Goal: Task Accomplishment & Management: Manage account settings

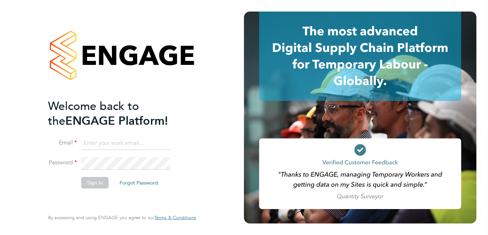
type input "[PERSON_NAME][EMAIL_ADDRESS][DOMAIN_NAME]"
click at [91, 181] on button "Sign In" at bounding box center [94, 183] width 27 height 12
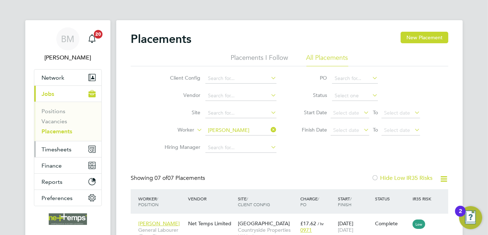
click at [59, 151] on span "Timesheets" at bounding box center [57, 149] width 30 height 7
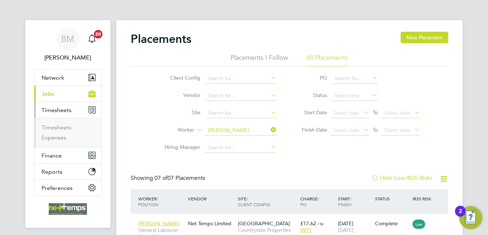
click at [59, 114] on span "Timesheets" at bounding box center [57, 110] width 30 height 7
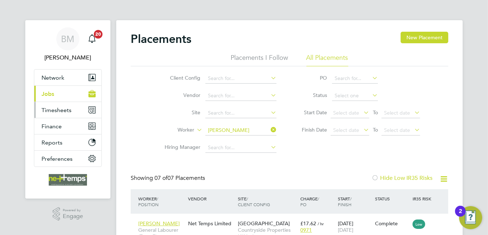
click at [68, 112] on span "Timesheets" at bounding box center [57, 110] width 30 height 7
click at [58, 114] on button "Timesheets" at bounding box center [67, 110] width 67 height 16
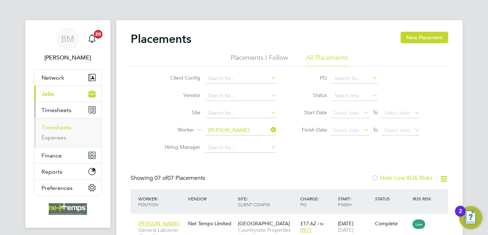
click at [57, 125] on link "Timesheets" at bounding box center [57, 127] width 30 height 7
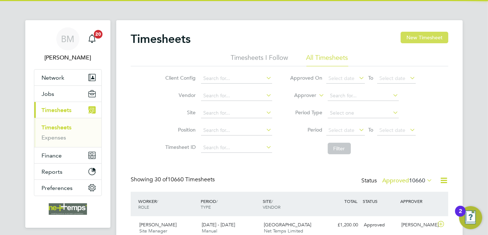
click at [429, 38] on button "New Timesheet" at bounding box center [425, 38] width 48 height 12
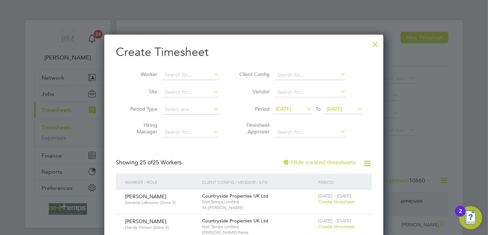
drag, startPoint x: 188, startPoint y: 75, endPoint x: 188, endPoint y: 69, distance: 6.1
click at [188, 69] on li "Worker" at bounding box center [172, 74] width 112 height 17
click at [209, 82] on b "Pykett" at bounding box center [216, 85] width 15 height 6
type input "Dean Pykett"
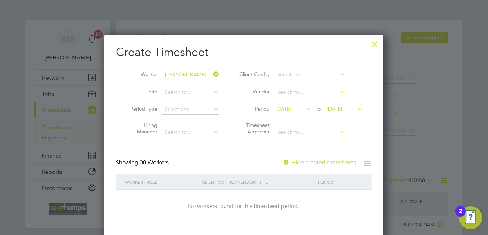
click at [311, 165] on label "Hide created timesheets" at bounding box center [319, 162] width 73 height 7
click at [311, 163] on label "Hide created timesheets" at bounding box center [319, 162] width 73 height 7
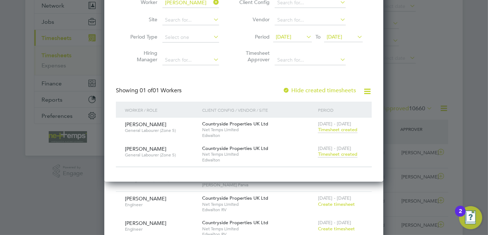
click at [335, 154] on span "Timesheet created" at bounding box center [337, 154] width 39 height 7
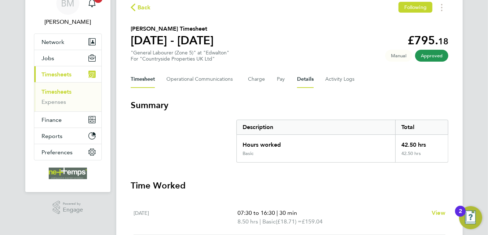
click at [300, 79] on button "Details" at bounding box center [305, 79] width 17 height 17
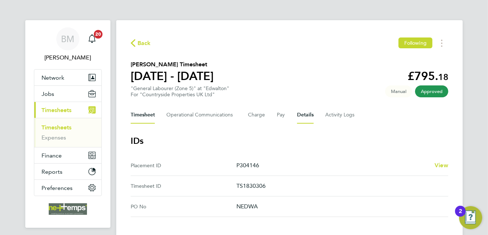
click at [147, 113] on button "Timesheet" at bounding box center [143, 115] width 24 height 17
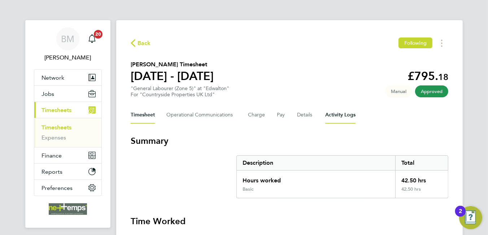
click at [340, 114] on Logs-tab "Activity Logs" at bounding box center [340, 115] width 30 height 17
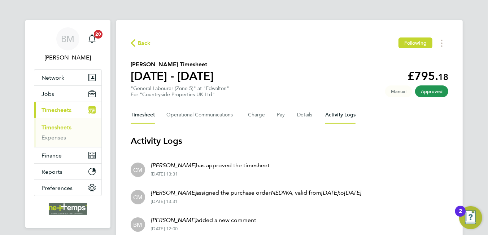
click at [145, 119] on button "Timesheet" at bounding box center [143, 115] width 24 height 17
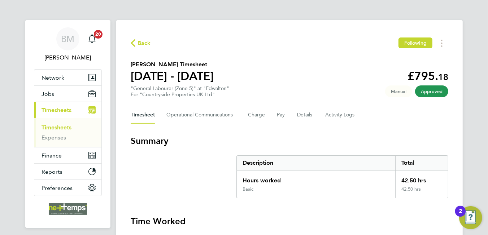
click at [146, 45] on span "Back" at bounding box center [144, 43] width 13 height 9
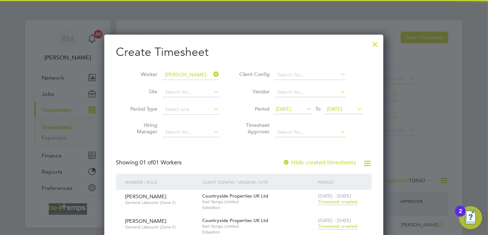
scroll to position [18, 63]
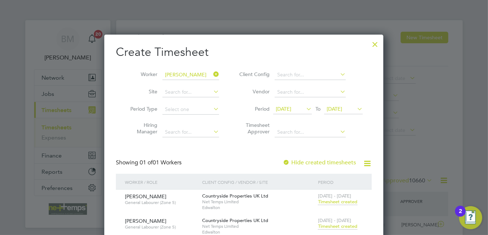
drag, startPoint x: 216, startPoint y: 71, endPoint x: 208, endPoint y: 74, distance: 8.6
click at [212, 72] on icon at bounding box center [212, 74] width 0 height 10
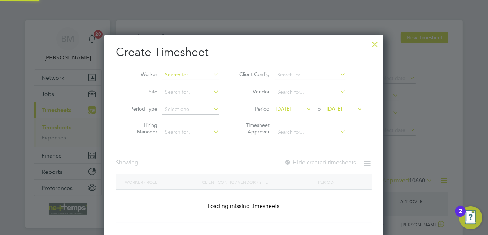
click at [183, 76] on input at bounding box center [191, 75] width 57 height 10
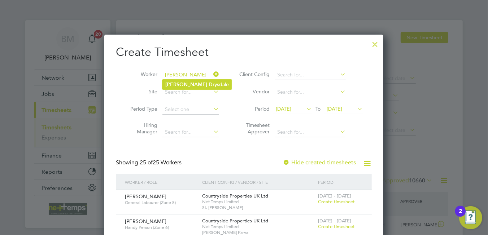
click at [194, 85] on li "Liam Dry sdale" at bounding box center [197, 85] width 69 height 10
type input "Liam Drysdale"
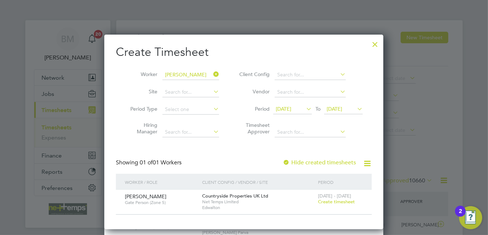
click at [340, 202] on span "Create timesheet" at bounding box center [336, 202] width 37 height 6
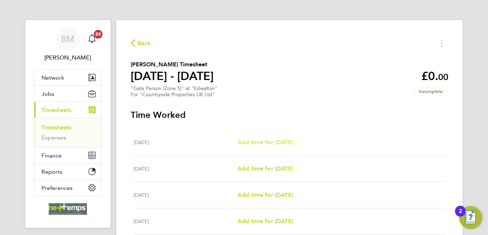
click at [265, 142] on span "Add time for Mon 22 Sep" at bounding box center [266, 142] width 56 height 7
select select "30"
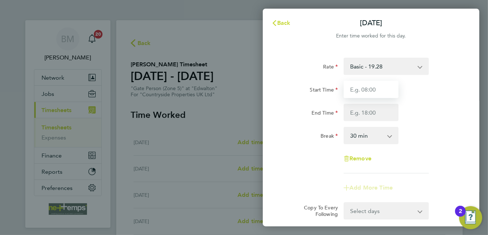
click at [364, 88] on input "Start Time" at bounding box center [371, 89] width 55 height 17
type input "07:30"
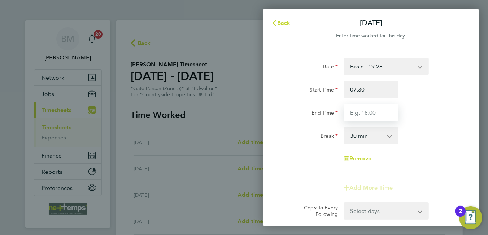
click at [364, 116] on input "End Time" at bounding box center [371, 112] width 55 height 17
type input "16:30"
click at [441, 139] on div "Break 0 min 15 min 30 min 45 min 60 min 75 min 90 min" at bounding box center [371, 135] width 182 height 17
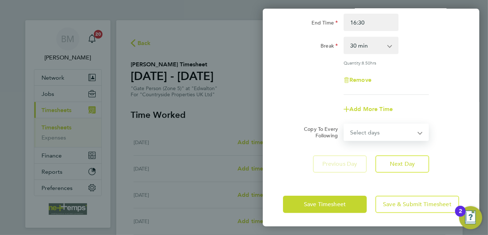
click at [377, 135] on select "Select days Day Weekday (Mon-Fri) Weekend (Sat-Sun) Tuesday Wednesday Thursday …" at bounding box center [383, 133] width 76 height 16
select select "WEEKDAY"
click at [345, 125] on select "Select days Day Weekday (Mon-Fri) Weekend (Sat-Sun) Tuesday Wednesday Thursday …" at bounding box center [383, 133] width 76 height 16
select select "2025-09-28"
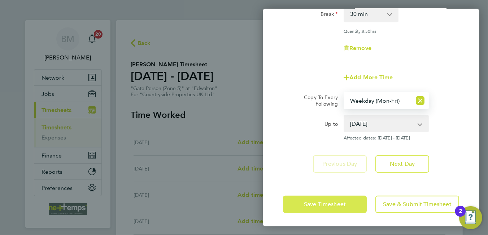
click at [318, 201] on span "Save Timesheet" at bounding box center [325, 204] width 42 height 7
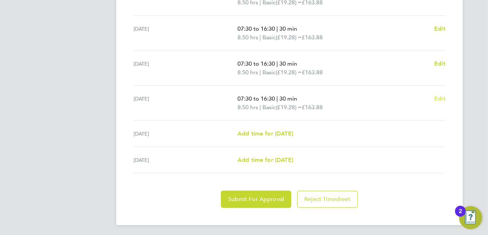
click at [440, 95] on span "Edit" at bounding box center [439, 98] width 11 height 7
select select "30"
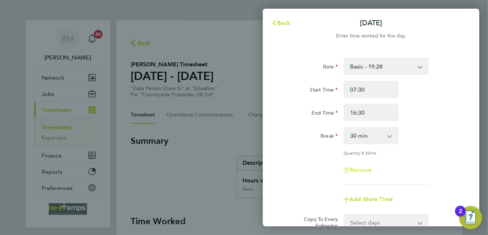
click at [365, 169] on span "Remove" at bounding box center [361, 170] width 22 height 7
select select "null"
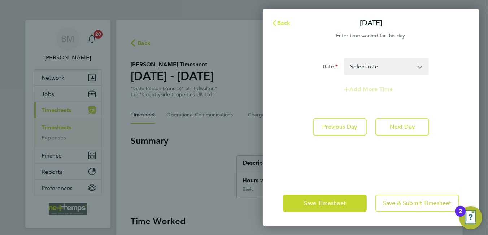
click at [284, 22] on span "Back" at bounding box center [283, 23] width 13 height 7
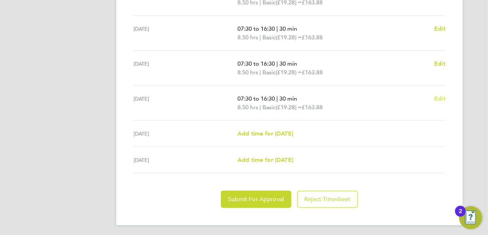
click at [440, 97] on span "Edit" at bounding box center [439, 98] width 11 height 7
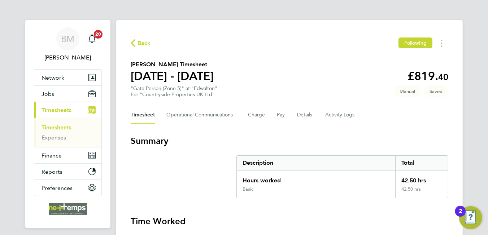
select select "30"
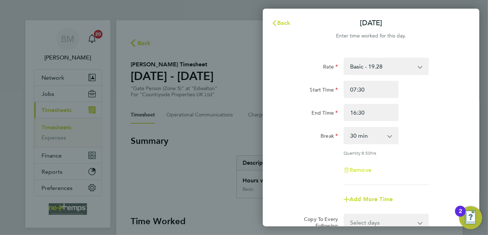
click at [347, 172] on icon "button" at bounding box center [346, 170] width 0 height 3
select select "null"
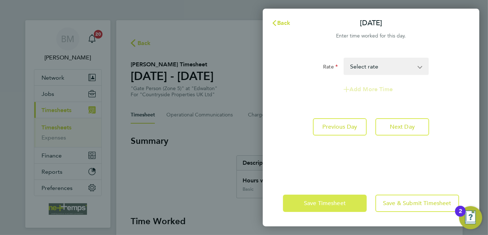
click at [331, 199] on button "Save Timesheet" at bounding box center [325, 203] width 84 height 17
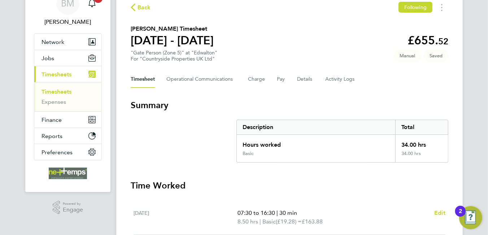
scroll to position [72, 0]
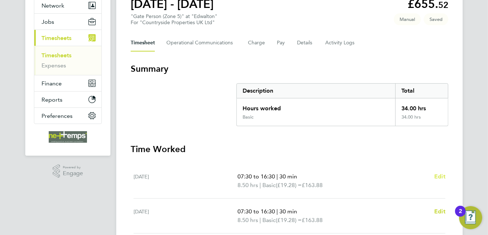
click at [438, 175] on span "Edit" at bounding box center [439, 176] width 11 height 7
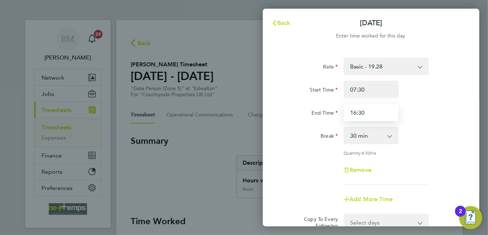
click at [371, 112] on input "16:30" at bounding box center [371, 112] width 55 height 17
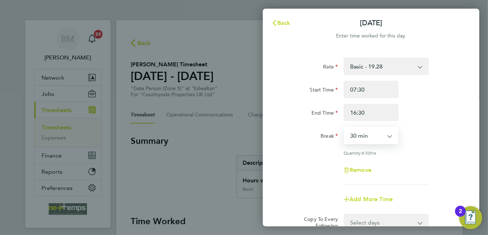
drag, startPoint x: 365, startPoint y: 131, endPoint x: 364, endPoint y: 136, distance: 4.5
click at [365, 131] on select "0 min 15 min 30 min 45 min 60 min 75 min 90 min" at bounding box center [367, 136] width 45 height 16
select select "0"
click at [345, 128] on select "0 min 15 min 30 min 45 min 60 min 75 min 90 min" at bounding box center [367, 136] width 45 height 16
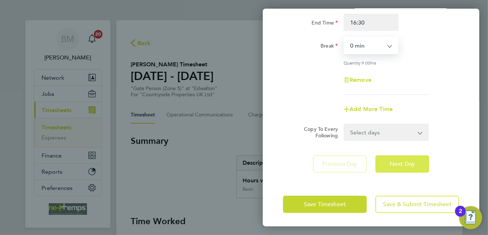
click at [395, 162] on span "Next Day" at bounding box center [402, 164] width 25 height 7
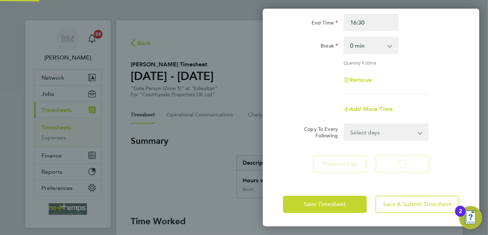
select select "30"
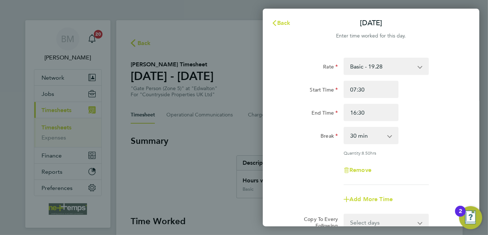
click at [363, 131] on select "0 min 15 min 30 min 45 min 60 min 75 min 90 min" at bounding box center [367, 136] width 45 height 16
select select "0"
click at [345, 128] on select "0 min 15 min 30 min 45 min 60 min 75 min 90 min" at bounding box center [367, 136] width 45 height 16
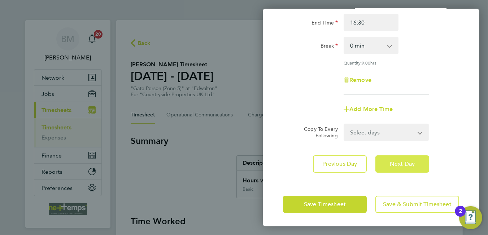
click at [387, 162] on button "Next Day" at bounding box center [403, 164] width 54 height 17
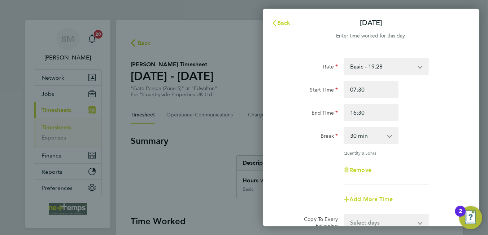
click at [363, 134] on select "0 min 15 min 30 min 45 min 60 min 75 min 90 min" at bounding box center [367, 136] width 45 height 16
select select "0"
click at [345, 128] on select "0 min 15 min 30 min 45 min 60 min 75 min 90 min" at bounding box center [367, 136] width 45 height 16
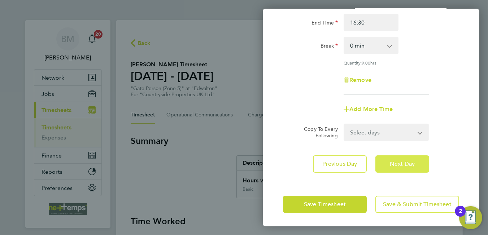
click at [398, 166] on span "Next Day" at bounding box center [402, 164] width 25 height 7
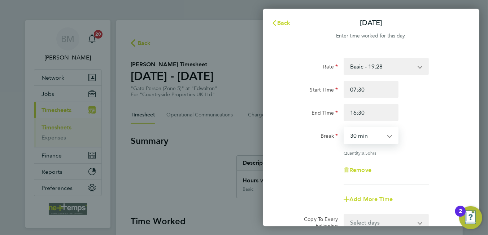
click at [373, 139] on select "0 min 15 min 30 min 45 min 60 min 75 min 90 min" at bounding box center [367, 136] width 45 height 16
select select "0"
click at [345, 128] on select "0 min 15 min 30 min 45 min 60 min 75 min 90 min" at bounding box center [367, 136] width 45 height 16
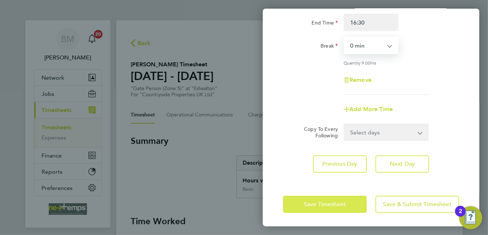
click at [328, 202] on span "Save Timesheet" at bounding box center [325, 204] width 42 height 7
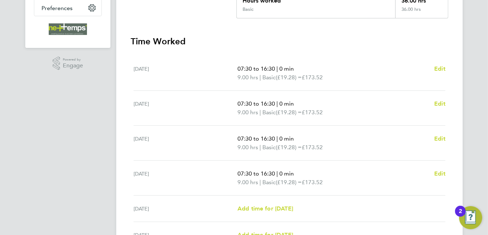
scroll to position [282, 0]
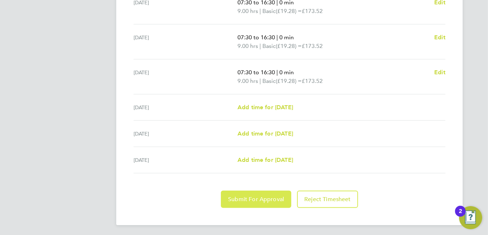
click at [236, 200] on span "Submit For Approval" at bounding box center [256, 199] width 56 height 7
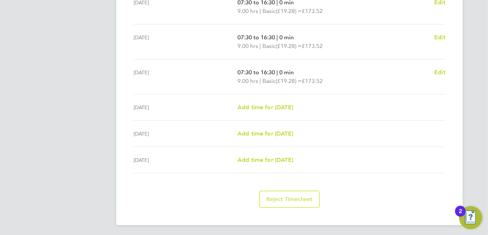
scroll to position [65, 0]
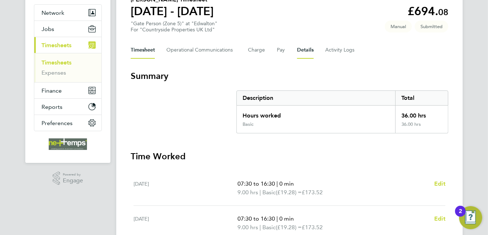
click at [303, 53] on button "Details" at bounding box center [305, 50] width 17 height 17
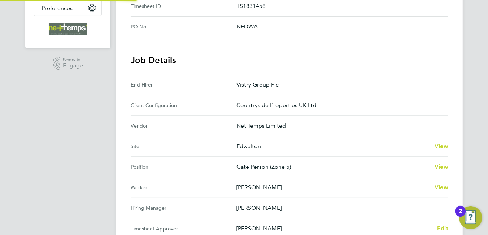
scroll to position [325, 0]
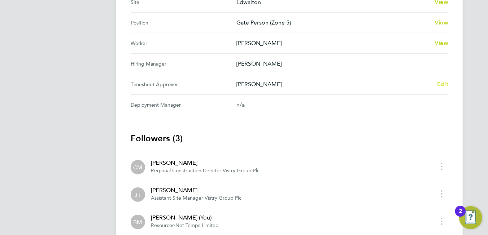
click at [441, 82] on span "Edit" at bounding box center [442, 84] width 11 height 7
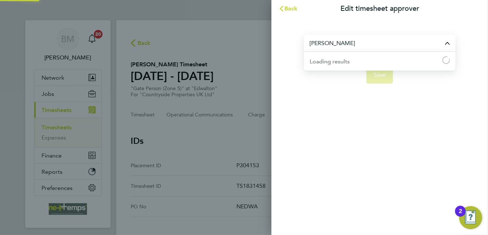
click at [358, 42] on input "Calum Madden" at bounding box center [380, 43] width 152 height 17
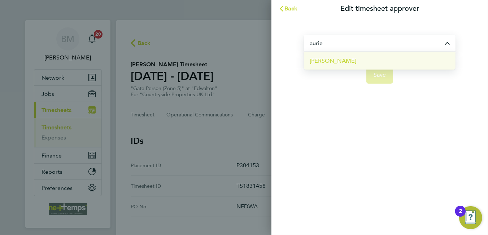
drag, startPoint x: 354, startPoint y: 60, endPoint x: 352, endPoint y: 34, distance: 26.8
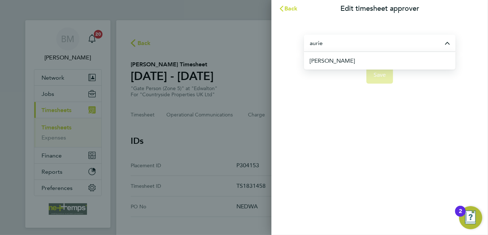
click at [353, 59] on li "Aurie Cox" at bounding box center [383, 61] width 146 height 18
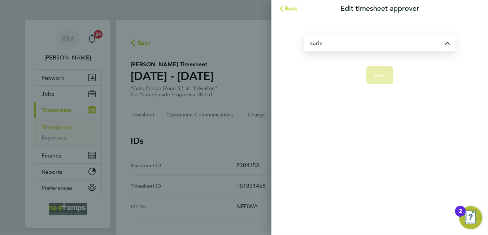
type input "Aurie Cox"
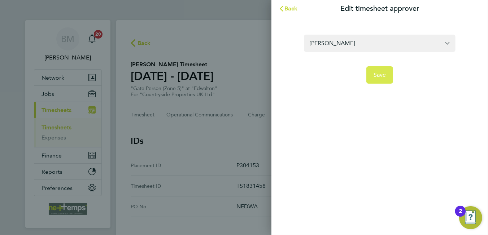
click at [377, 77] on span "Save" at bounding box center [380, 75] width 13 height 7
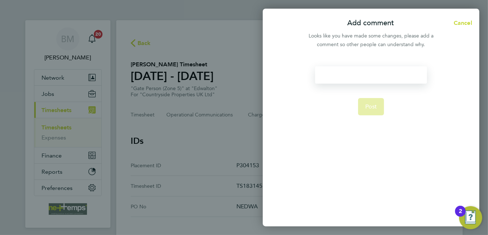
click at [364, 71] on div at bounding box center [371, 74] width 112 height 17
click at [364, 72] on div at bounding box center [371, 74] width 112 height 17
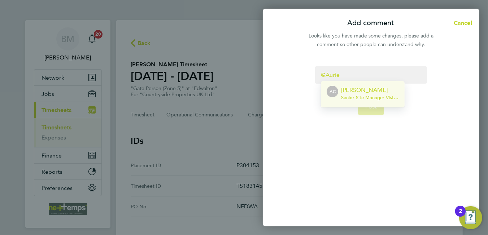
click at [362, 86] on p "Aurie Cox" at bounding box center [370, 90] width 58 height 9
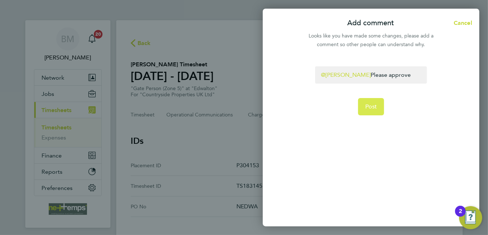
click at [369, 109] on span "Post" at bounding box center [371, 106] width 12 height 7
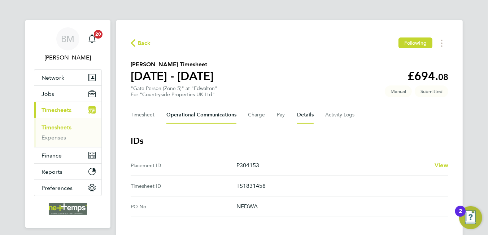
click at [182, 113] on Communications-tab "Operational Communications" at bounding box center [201, 115] width 70 height 17
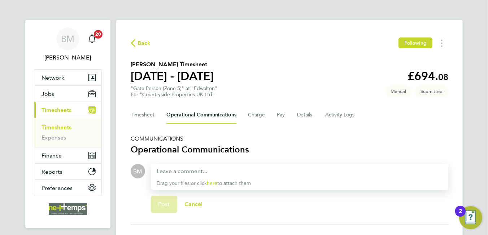
click at [147, 44] on span "Back" at bounding box center [144, 43] width 13 height 9
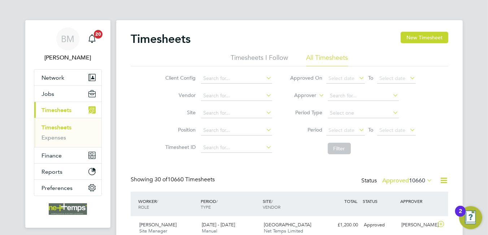
click at [443, 180] on icon at bounding box center [443, 180] width 9 height 9
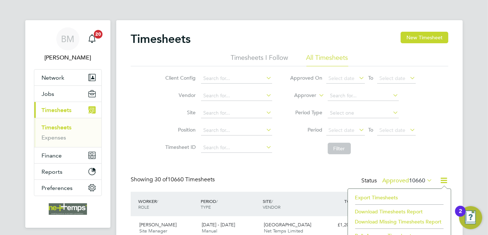
click at [381, 197] on li "Export Timesheets" at bounding box center [400, 198] width 96 height 10
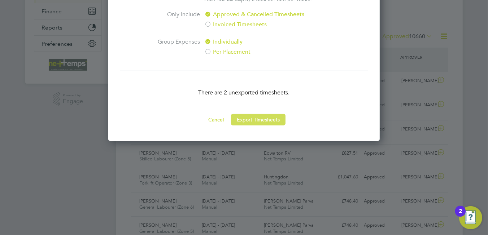
click at [255, 118] on button "Export Timesheets" at bounding box center [258, 120] width 55 height 12
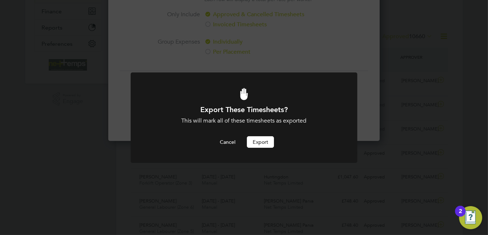
click at [258, 140] on button "Export" at bounding box center [260, 143] width 27 height 12
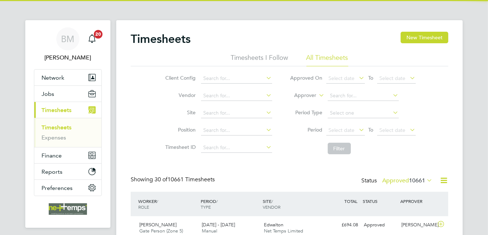
click at [446, 181] on icon at bounding box center [443, 180] width 9 height 9
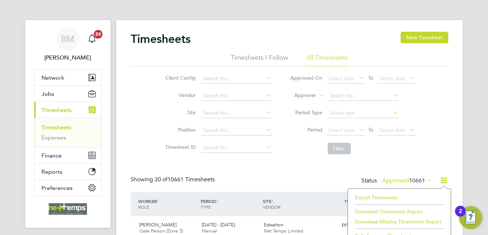
click at [376, 196] on li "Export Timesheets" at bounding box center [400, 198] width 96 height 10
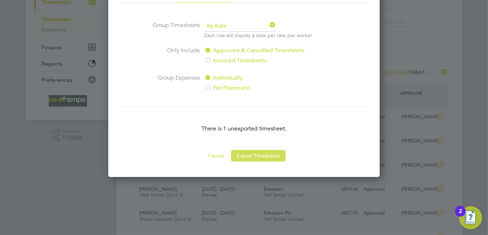
click at [256, 157] on button "Export Timesheets" at bounding box center [258, 156] width 55 height 12
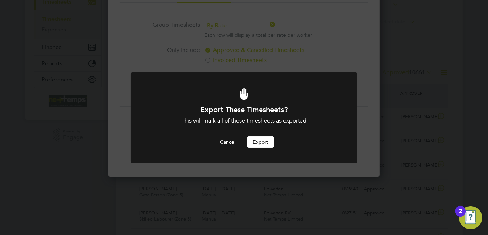
click at [256, 140] on button "Export" at bounding box center [260, 143] width 27 height 12
